Goal: Task Accomplishment & Management: Manage account settings

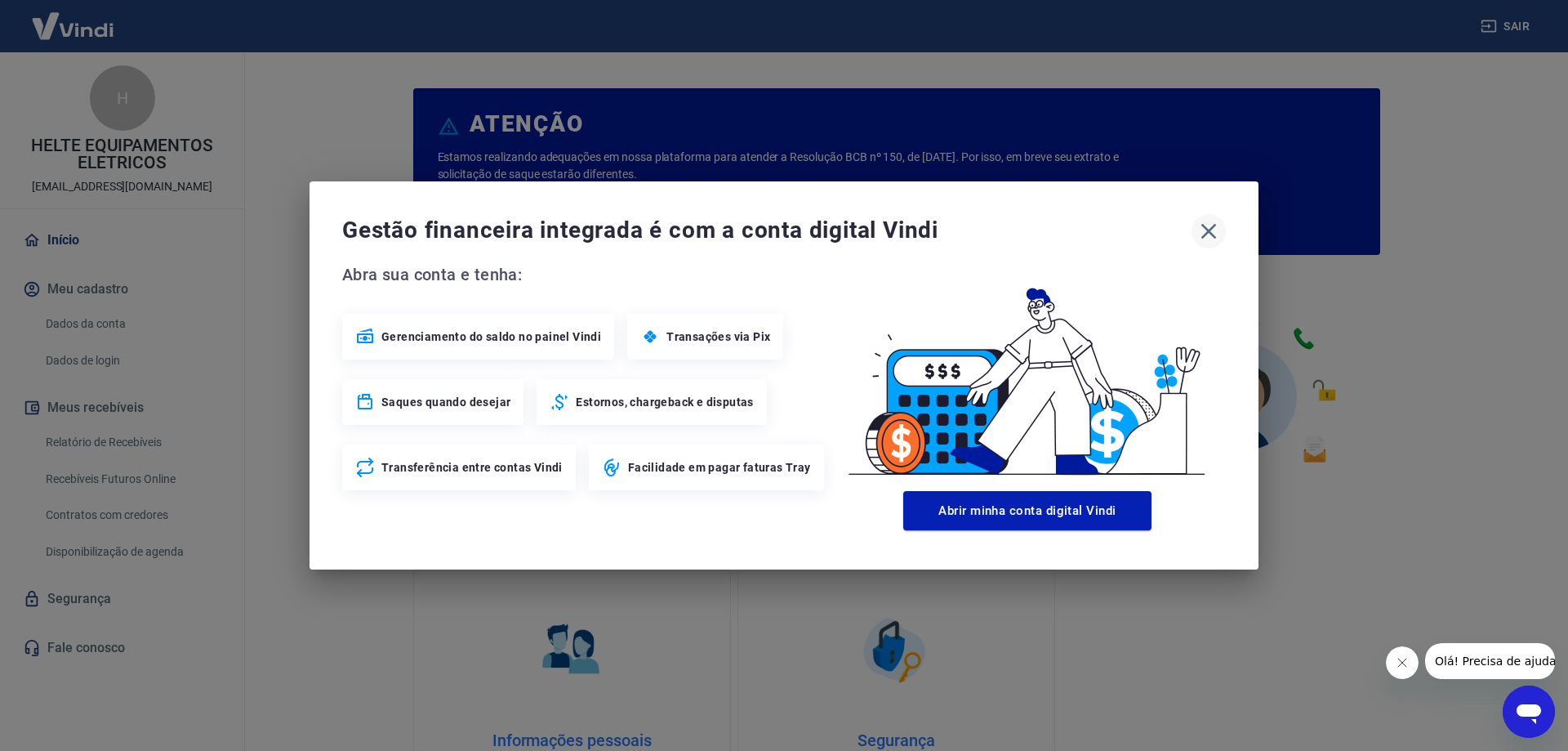
click at [1213, 236] on icon "button" at bounding box center [1209, 232] width 16 height 16
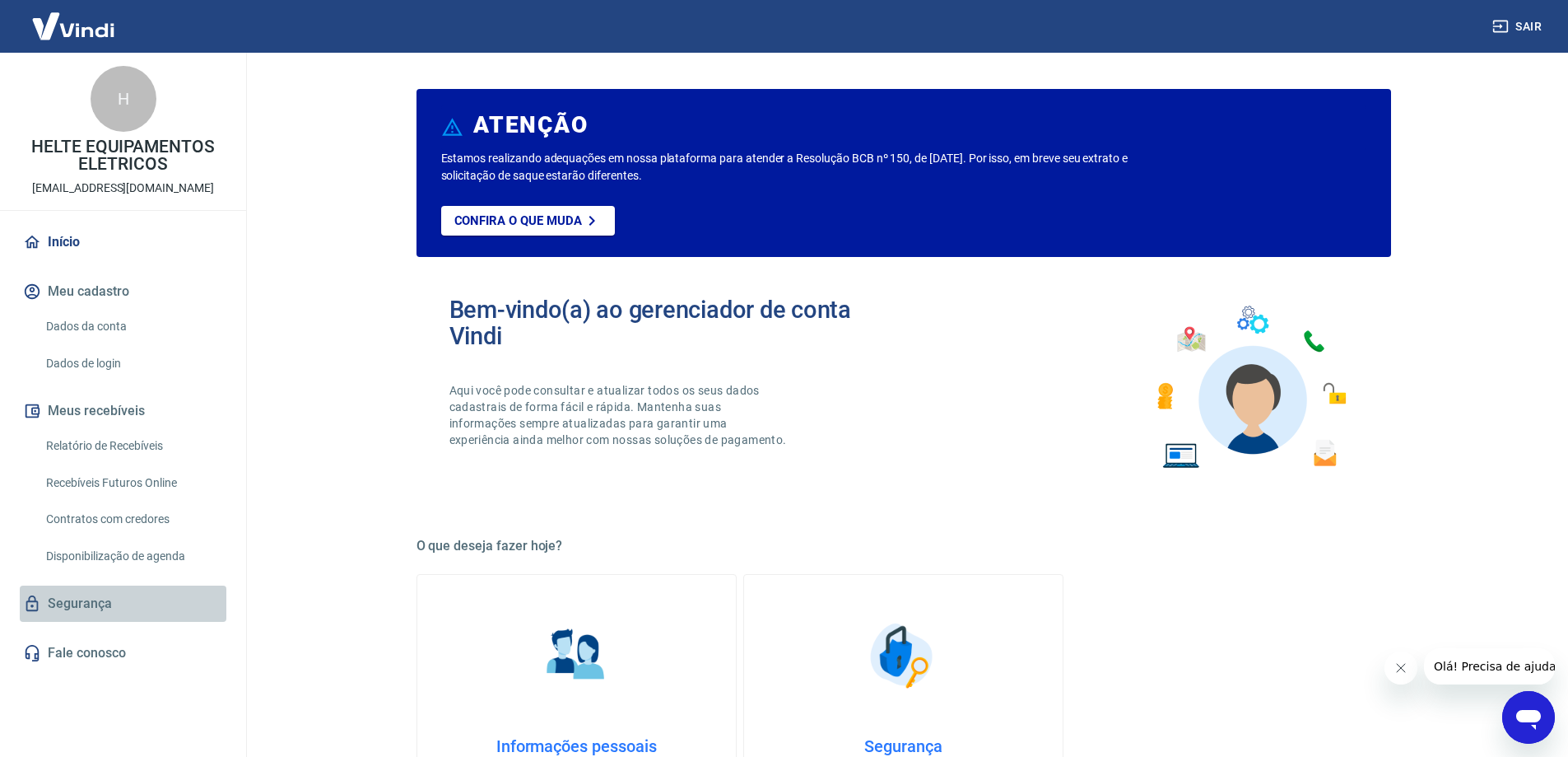
click at [84, 602] on link "Segurança" at bounding box center [122, 603] width 206 height 36
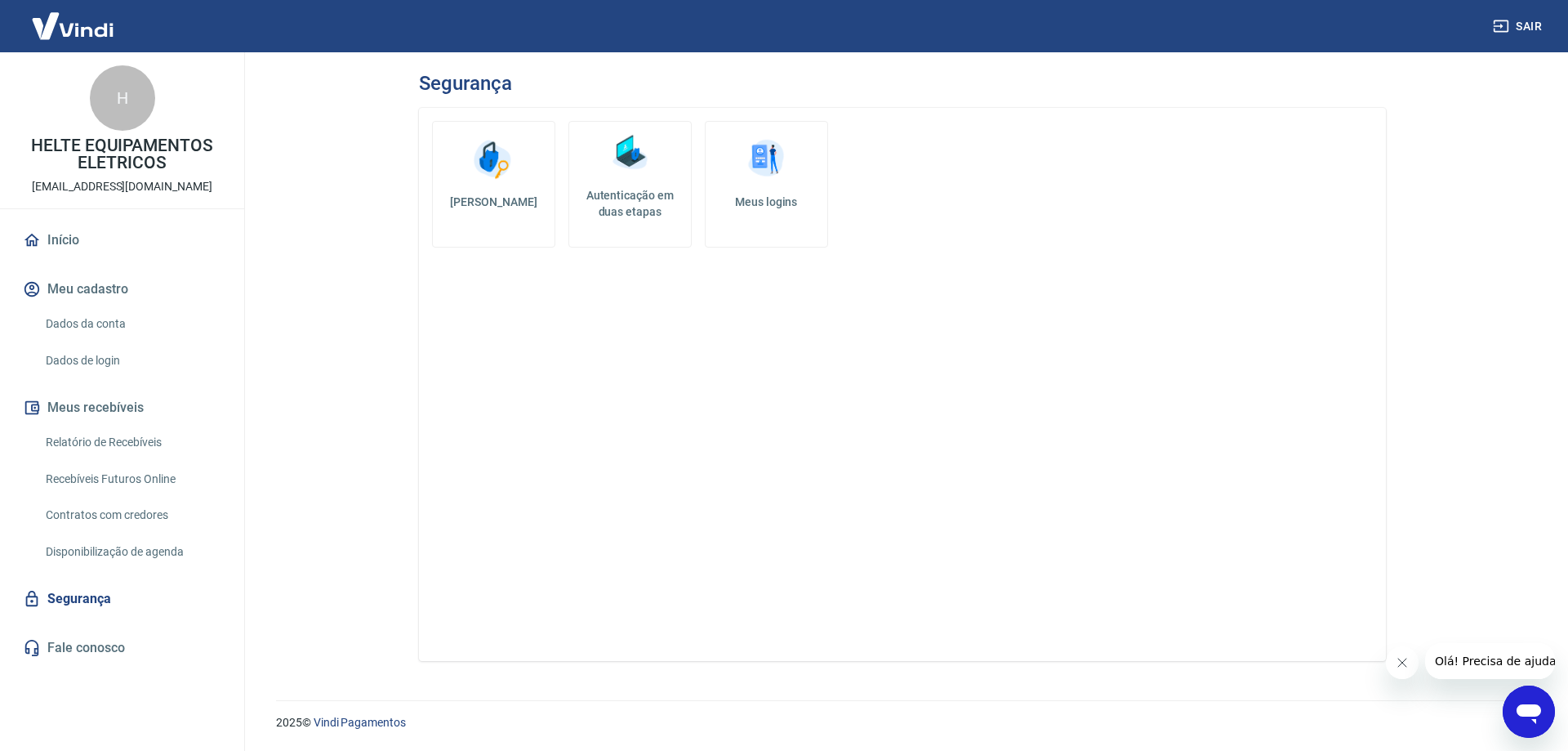
click at [61, 243] on link "Início" at bounding box center [121, 240] width 205 height 36
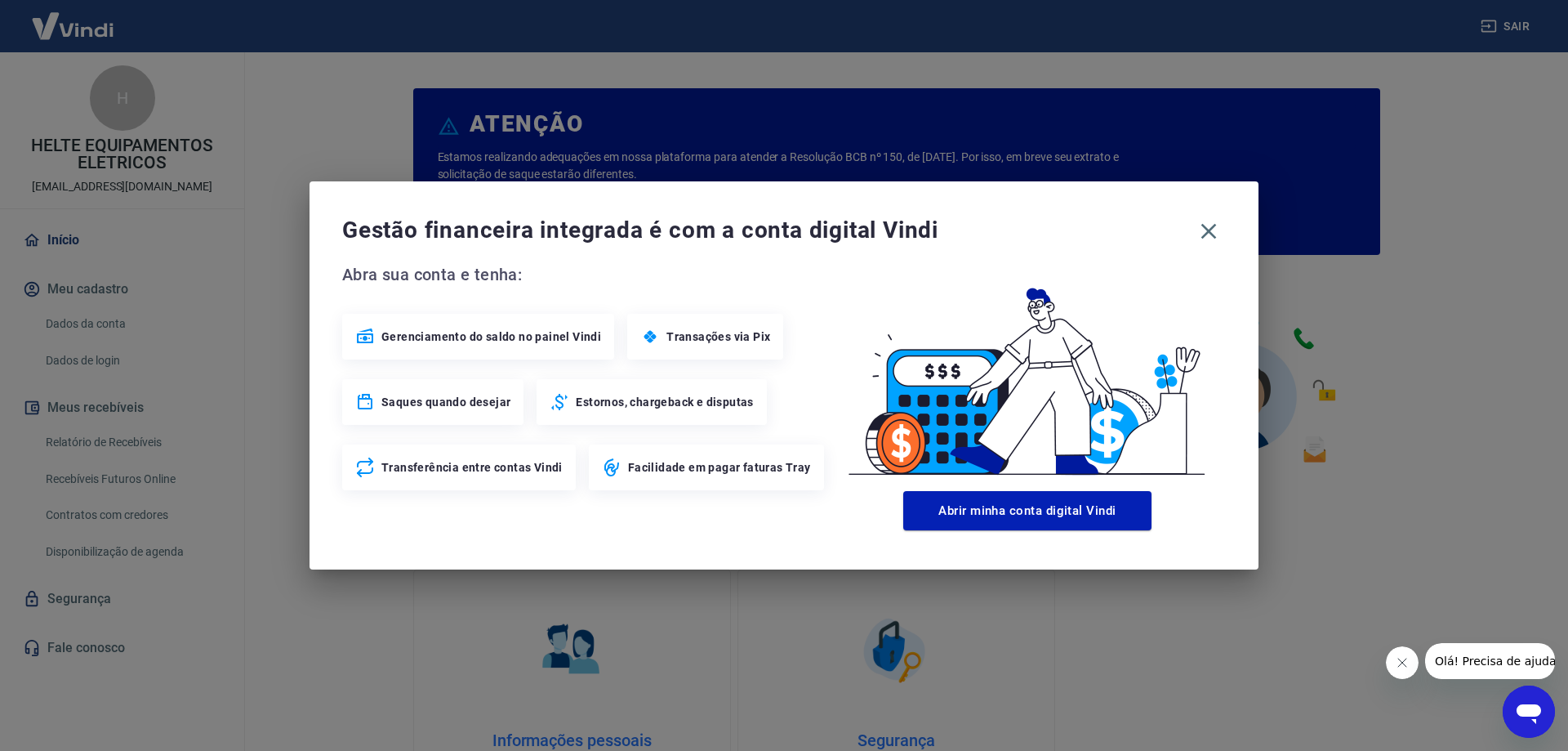
drag, startPoint x: 1200, startPoint y: 229, endPoint x: 1243, endPoint y: 201, distance: 51.3
click at [1200, 230] on icon "button" at bounding box center [1208, 231] width 26 height 26
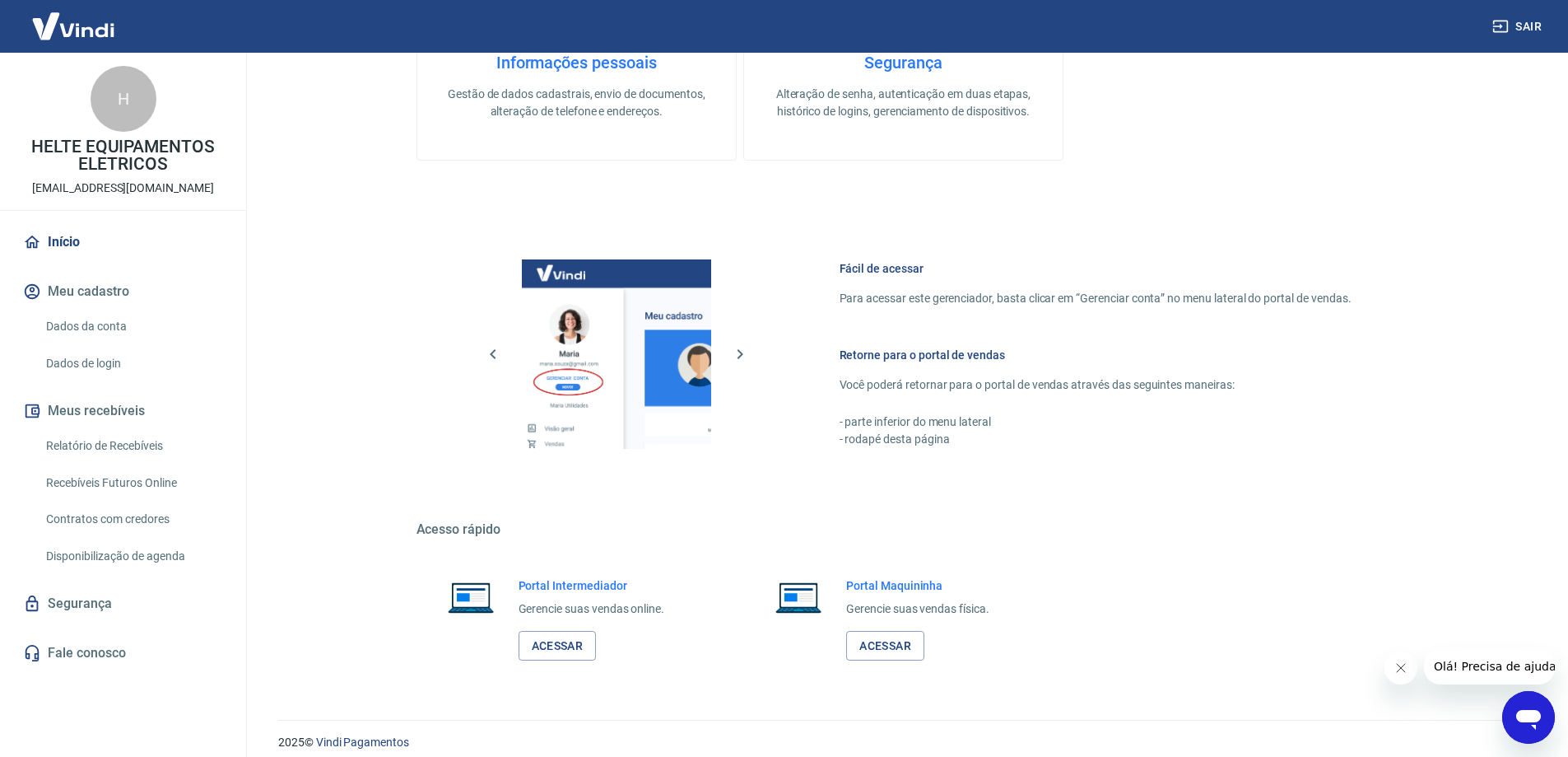
scroll to position [697, 0]
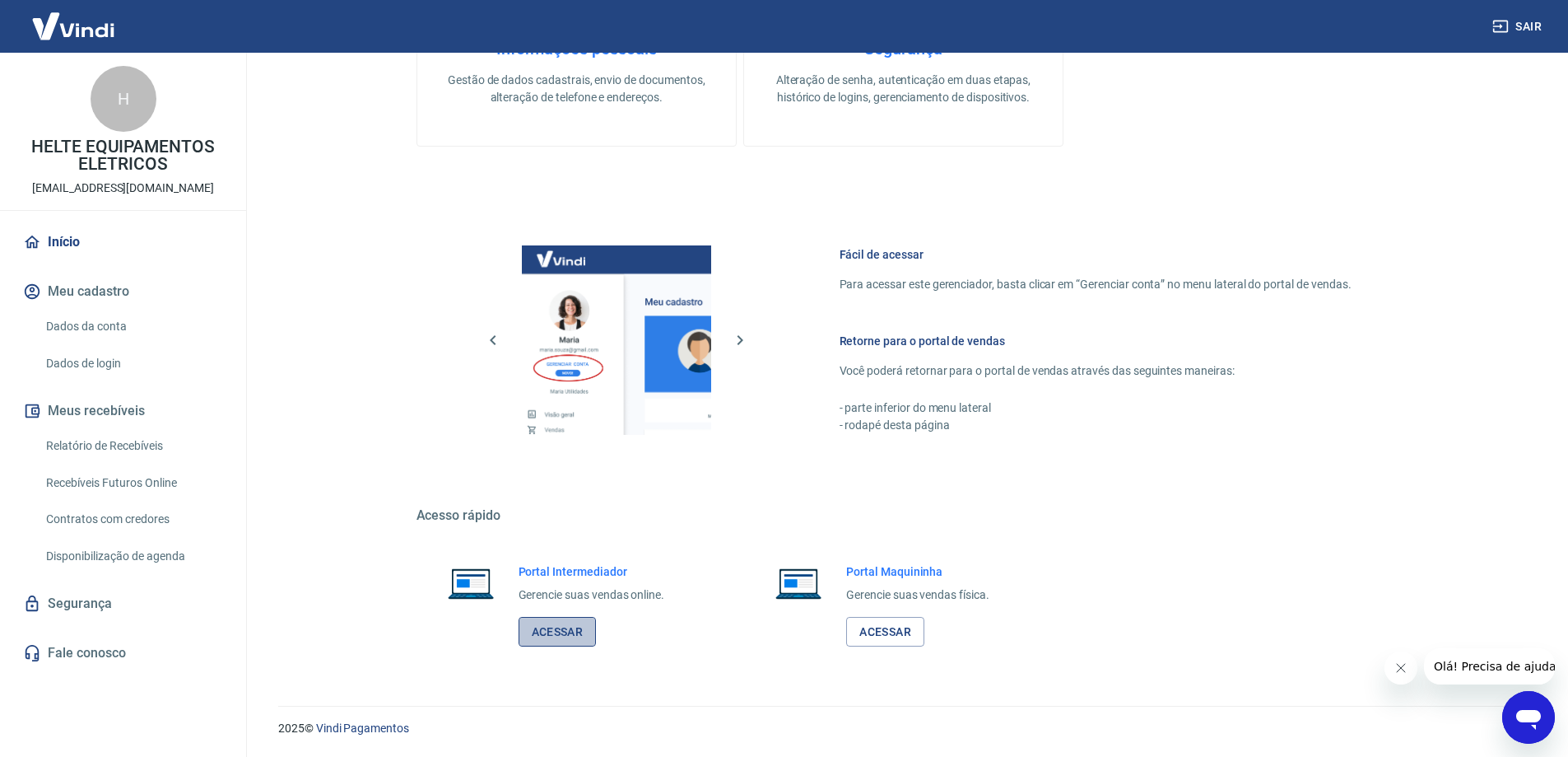
click at [561, 624] on link "Acessar" at bounding box center [557, 632] width 78 height 30
click at [81, 361] on link "Dados de login" at bounding box center [132, 363] width 187 height 34
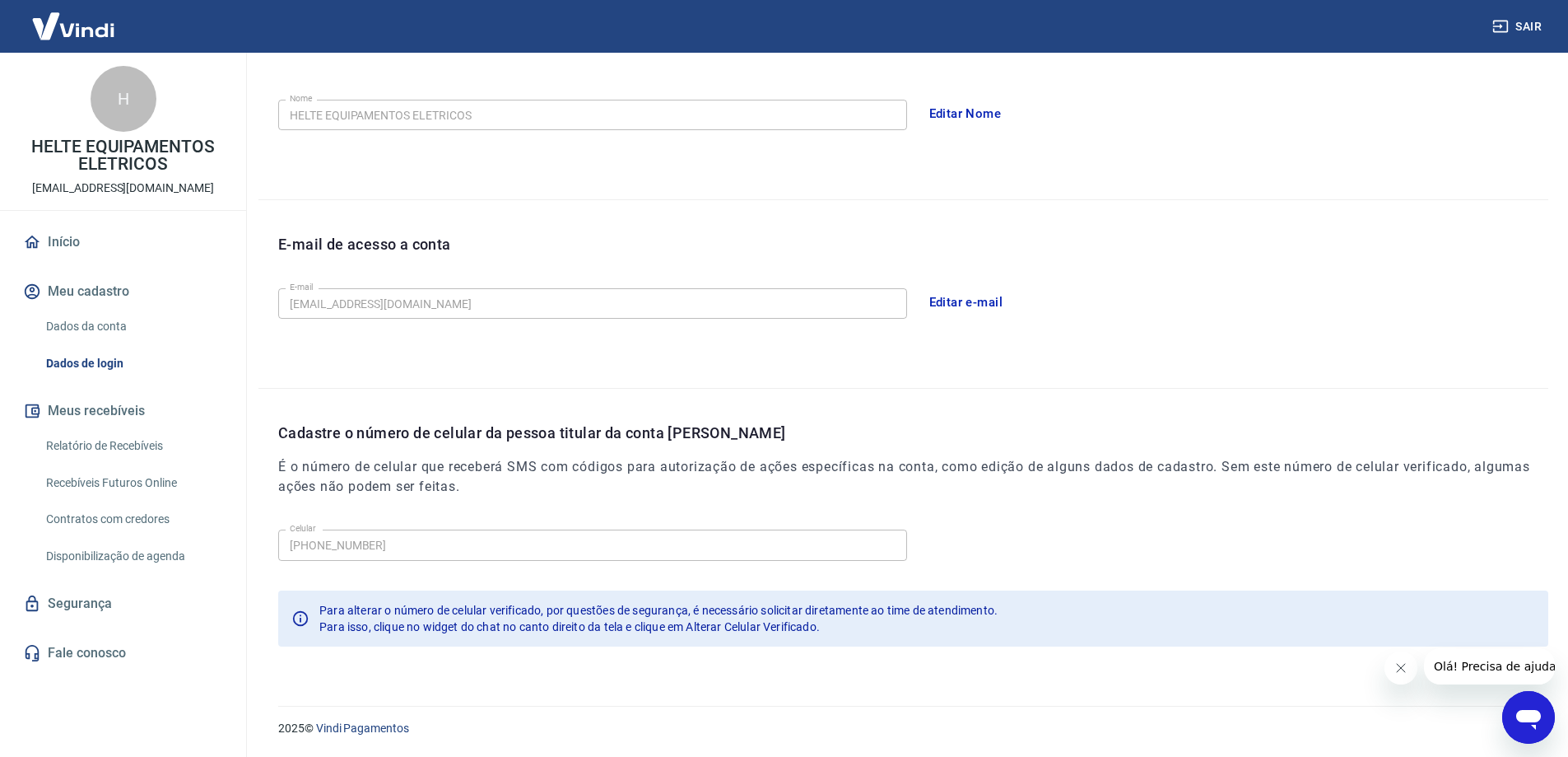
scroll to position [298, 0]
click at [77, 317] on link "Dados da conta" at bounding box center [132, 327] width 187 height 34
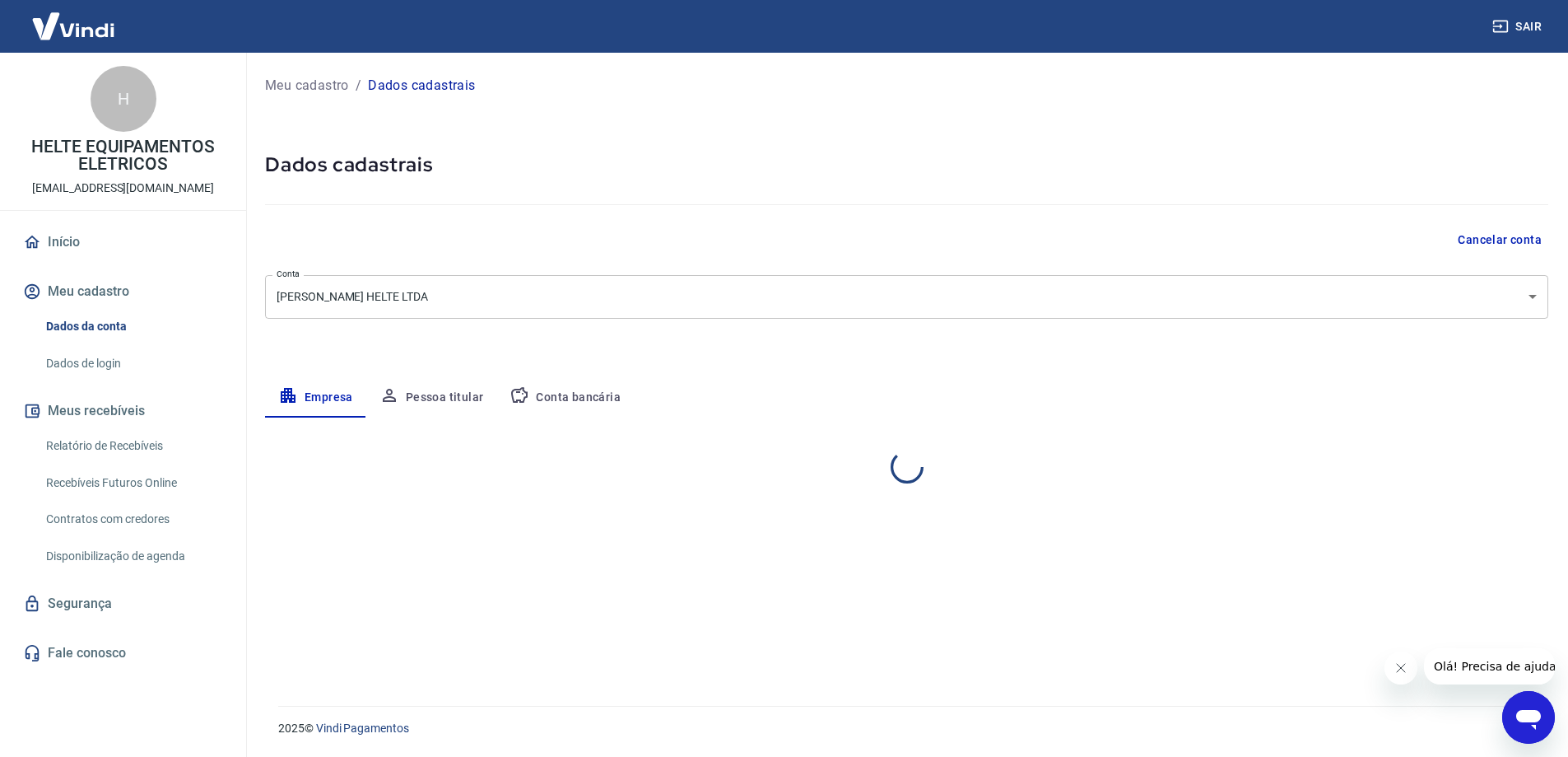
select select "PR"
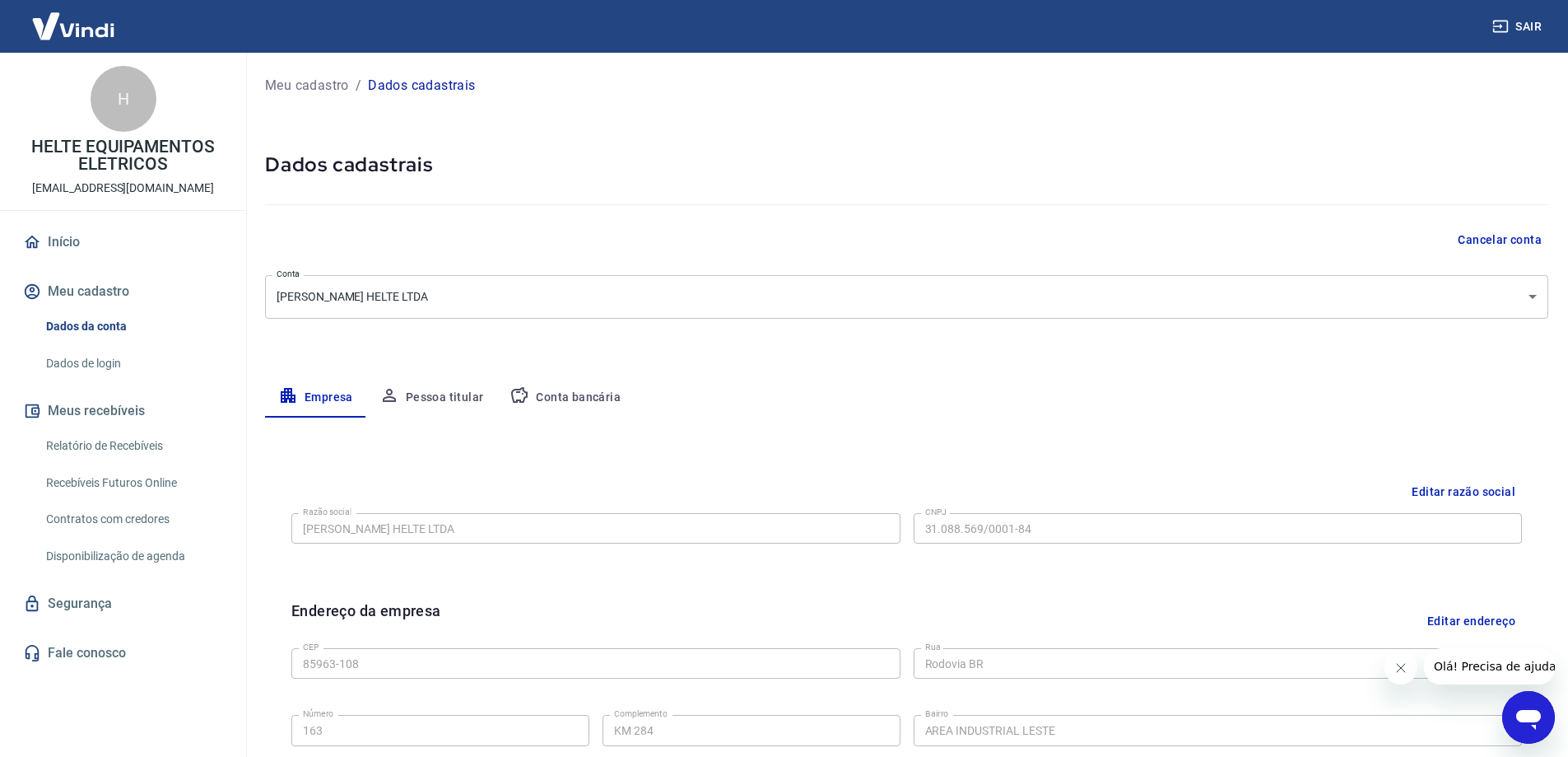
click at [55, 237] on link "Início" at bounding box center [122, 242] width 206 height 36
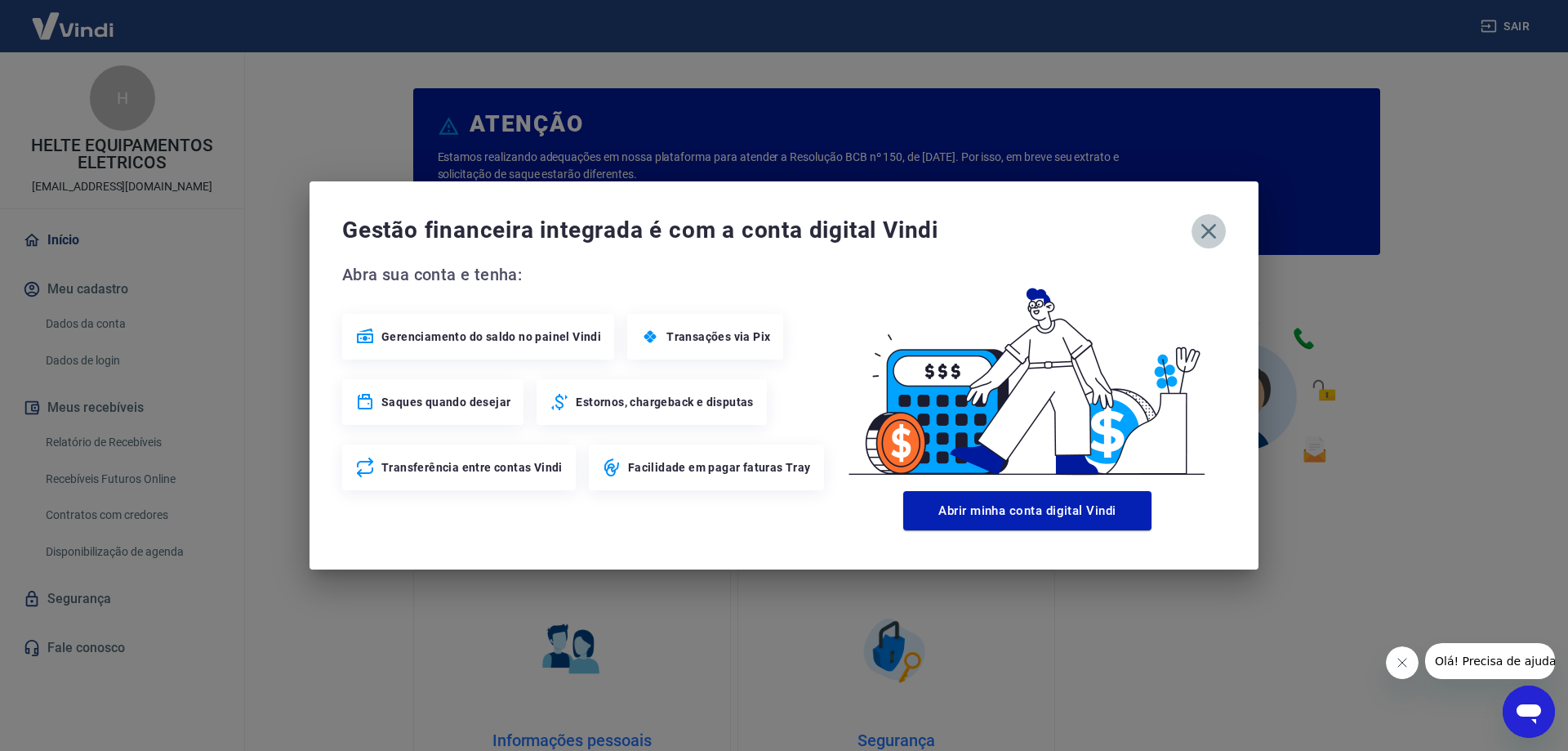
click at [1201, 235] on icon "button" at bounding box center [1208, 231] width 26 height 26
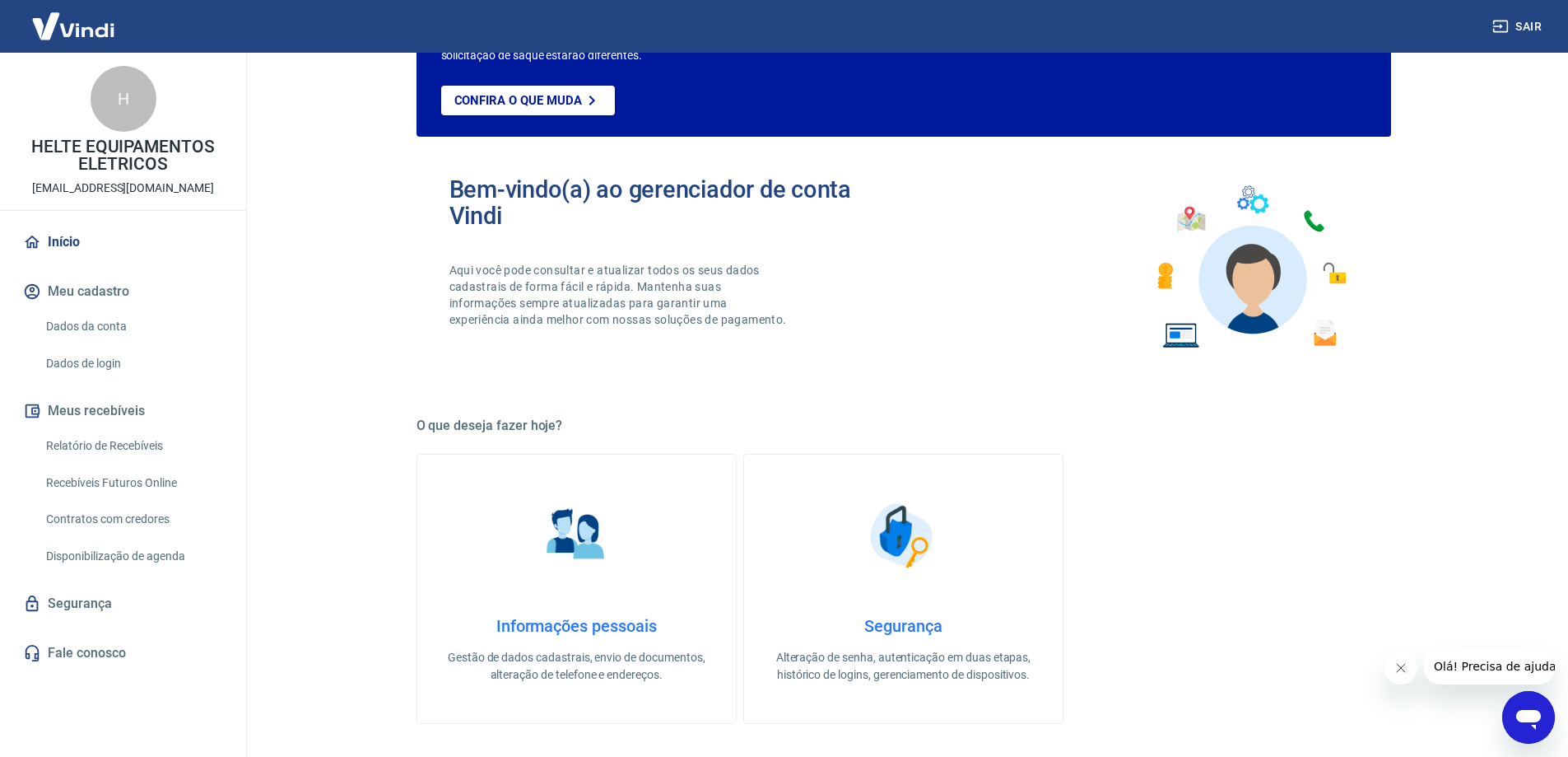
scroll to position [247, 0]
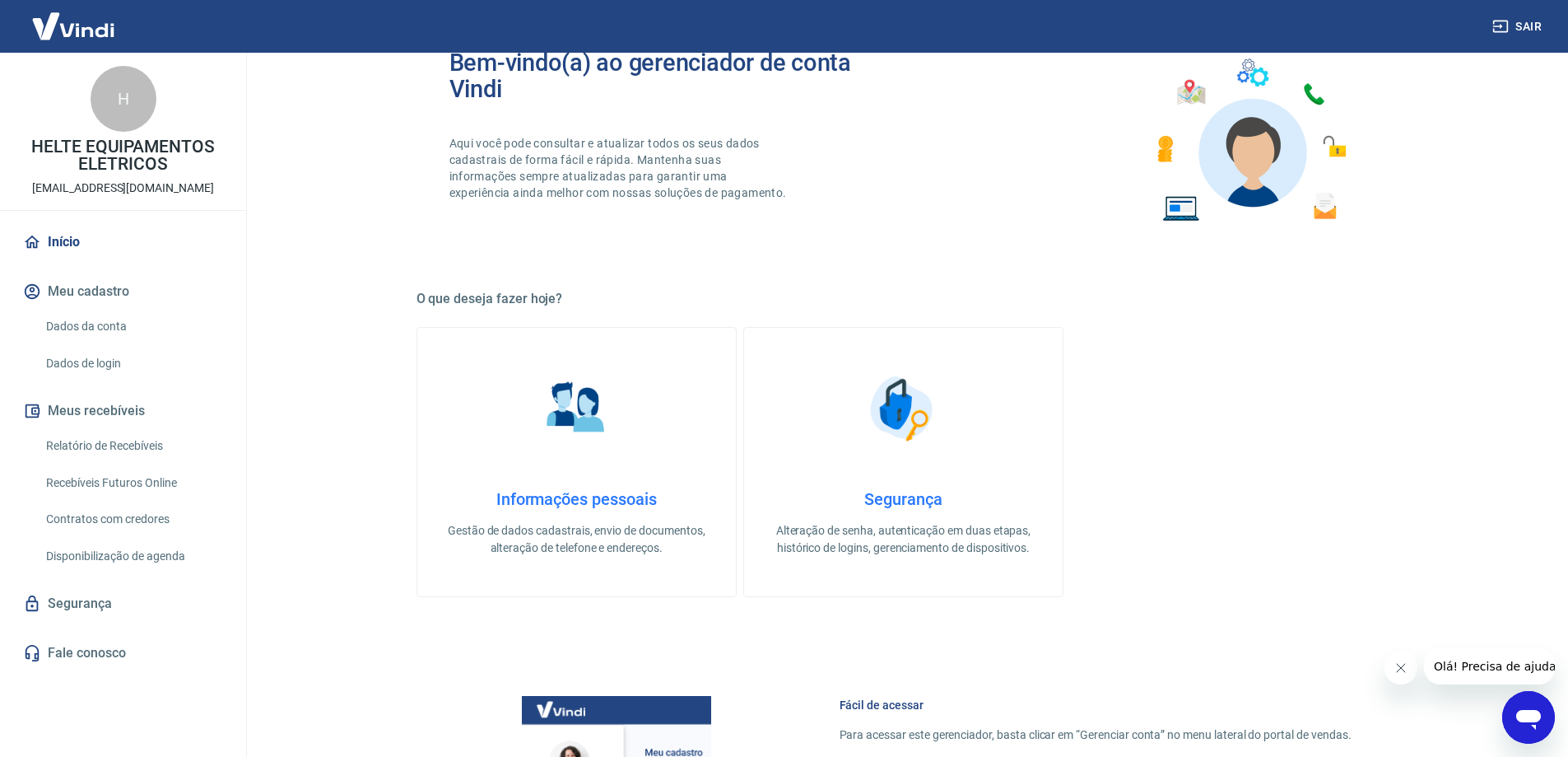
click at [556, 495] on h4 "Informações pessoais" at bounding box center [577, 499] width 266 height 20
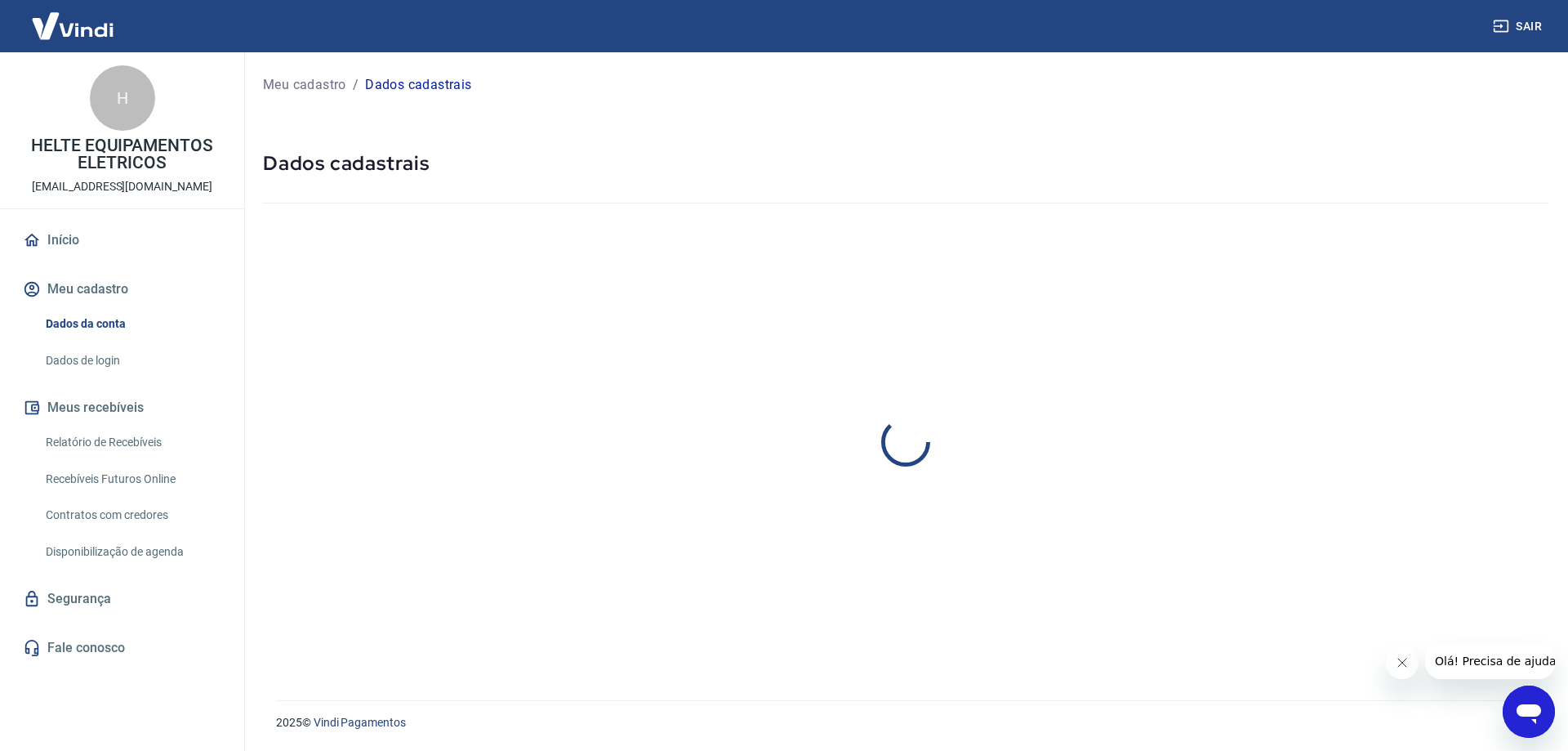
select select "PR"
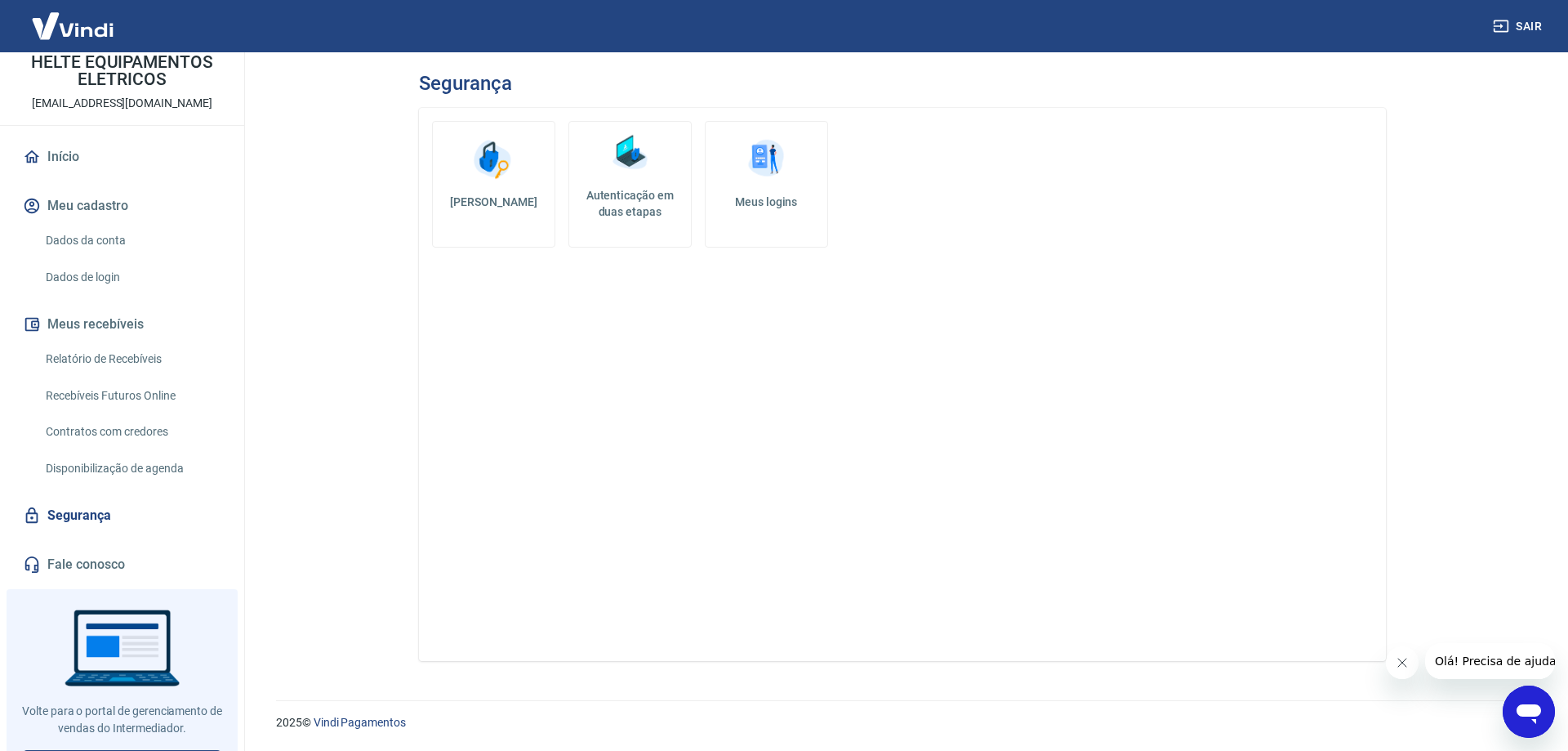
scroll to position [113, 0]
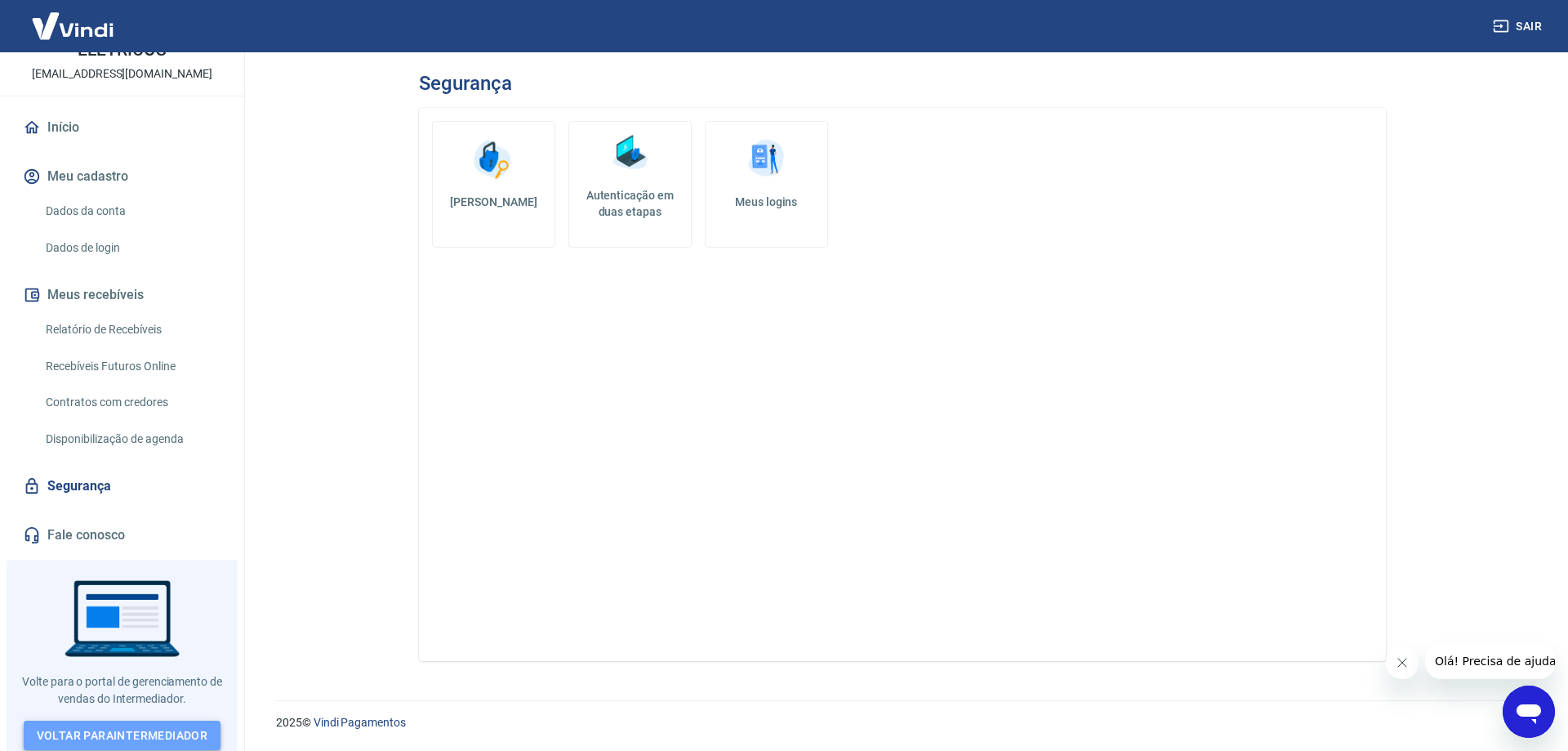
click at [125, 731] on link "Voltar para Intermediador" at bounding box center [122, 735] width 198 height 30
